Goal: Complete application form

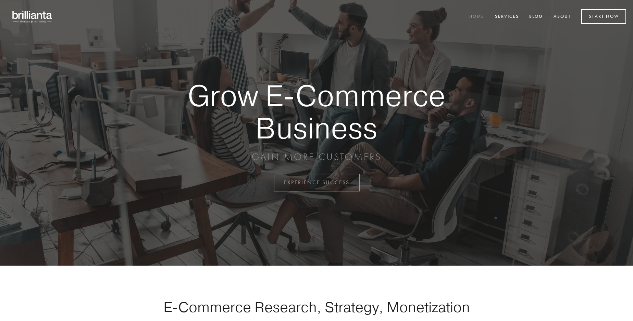
scroll to position [1795, 0]
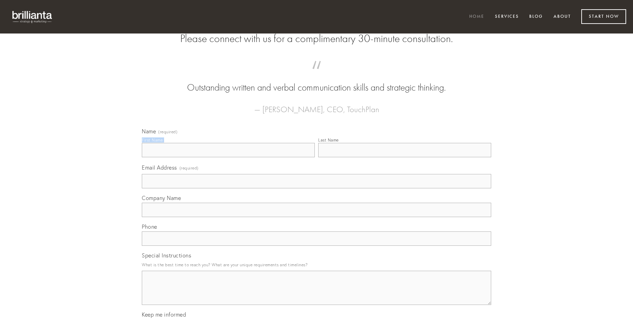
type input "[PERSON_NAME]"
click at [404, 157] on input "Last Name" at bounding box center [404, 150] width 173 height 14
type input "[PERSON_NAME]"
click at [316, 189] on input "Email Address (required)" at bounding box center [316, 181] width 349 height 14
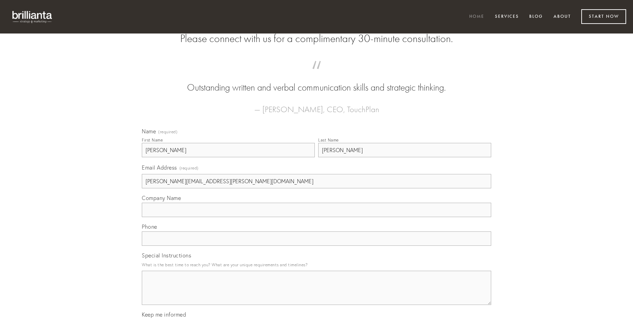
type input "[PERSON_NAME][EMAIL_ADDRESS][PERSON_NAME][DOMAIN_NAME]"
click at [316, 217] on input "Company Name" at bounding box center [316, 210] width 349 height 14
type input "tres"
click at [316, 246] on input "text" at bounding box center [316, 239] width 349 height 14
click at [316, 294] on textarea "Special Instructions" at bounding box center [316, 288] width 349 height 34
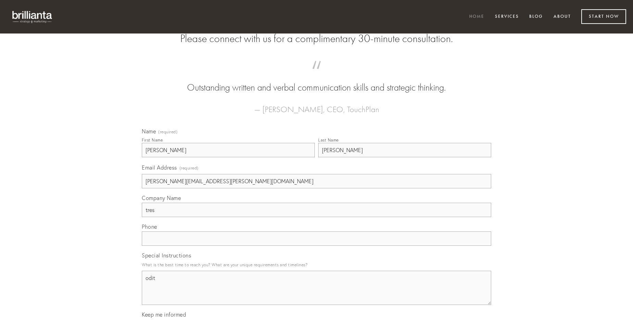
type textarea "odit"
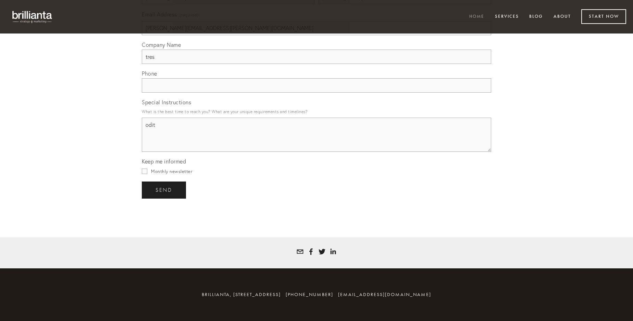
click at [164, 190] on span "send" at bounding box center [163, 190] width 17 height 6
